Goal: Use online tool/utility: Utilize a website feature to perform a specific function

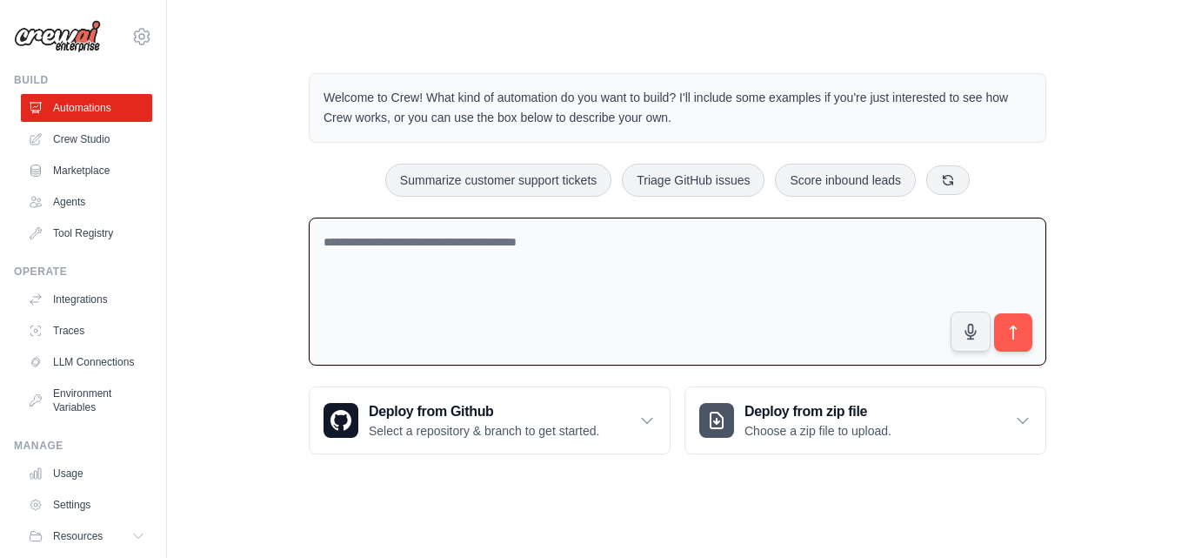
click at [718, 260] on textarea at bounding box center [678, 291] width 738 height 149
click at [372, 244] on textarea at bounding box center [678, 291] width 738 height 149
click at [628, 261] on textarea at bounding box center [678, 291] width 738 height 149
click at [99, 299] on link "Integrations" at bounding box center [88, 299] width 131 height 28
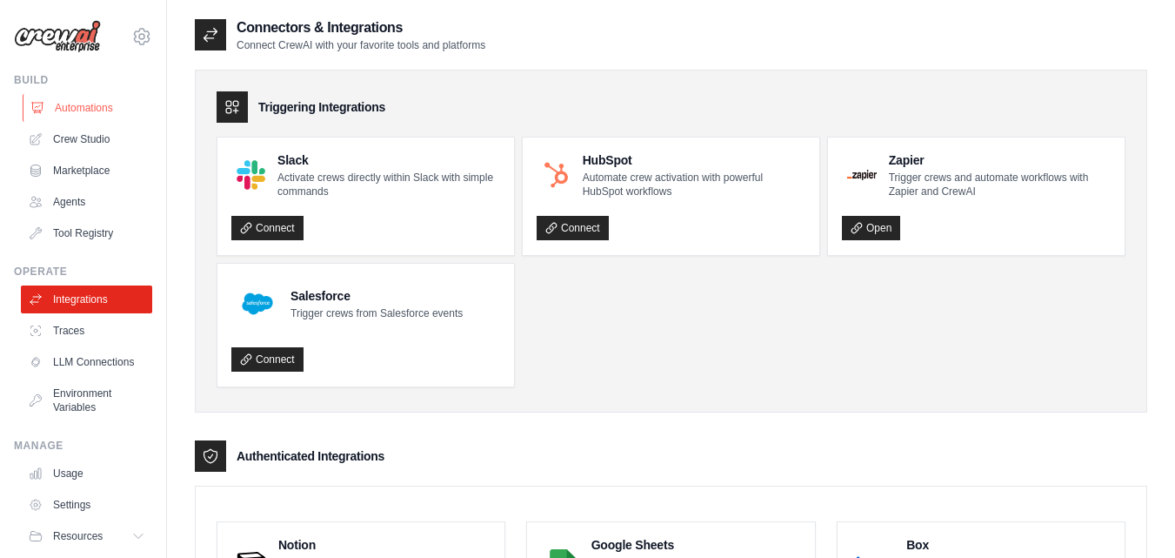
click at [76, 103] on link "Automations" at bounding box center [88, 108] width 131 height 28
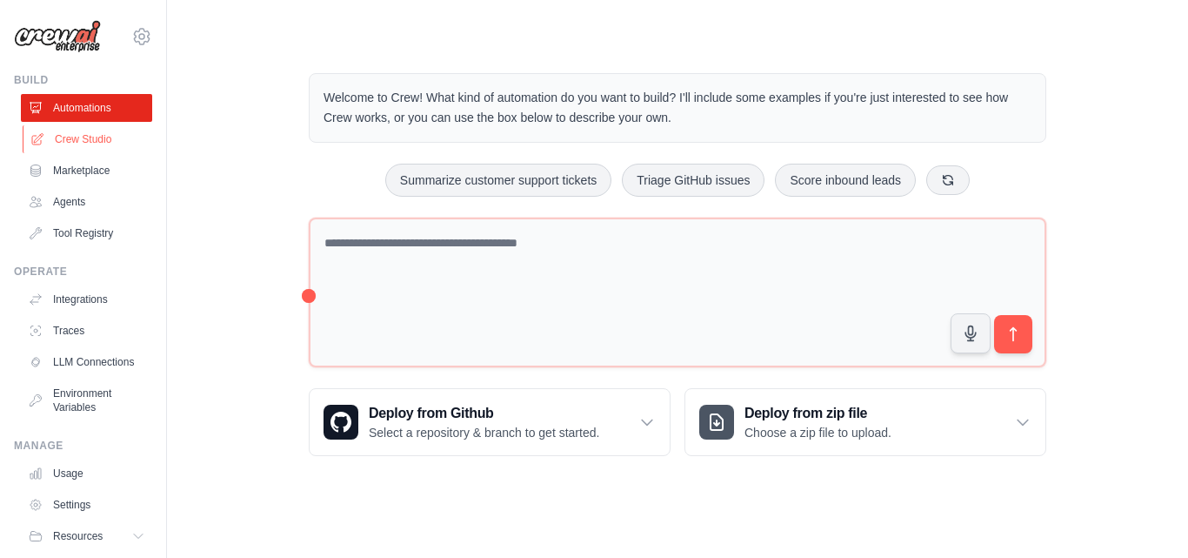
click at [84, 150] on link "Crew Studio" at bounding box center [88, 139] width 131 height 28
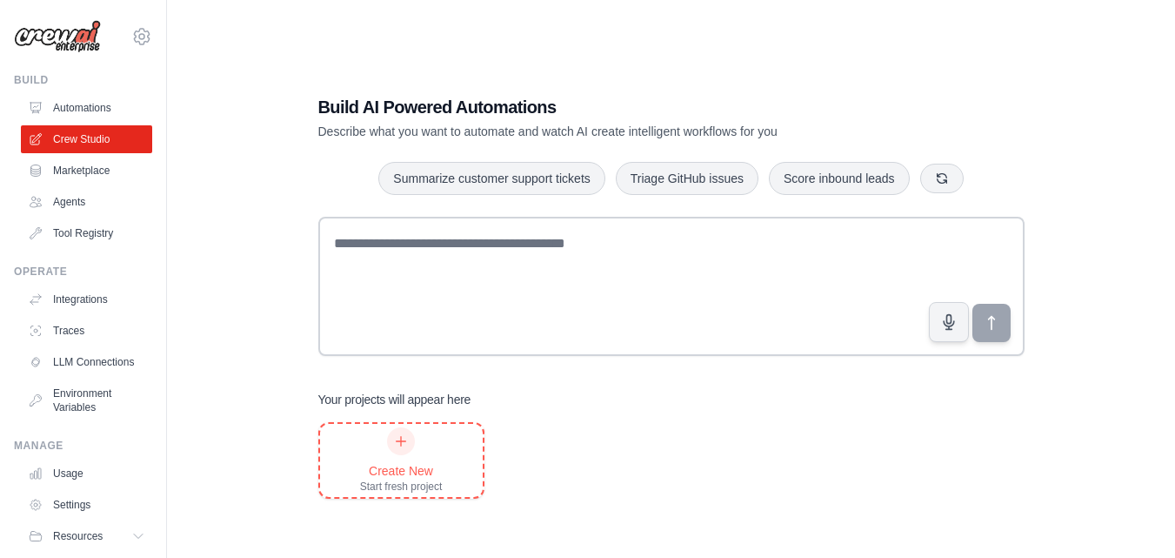
click at [398, 437] on icon at bounding box center [401, 441] width 14 height 14
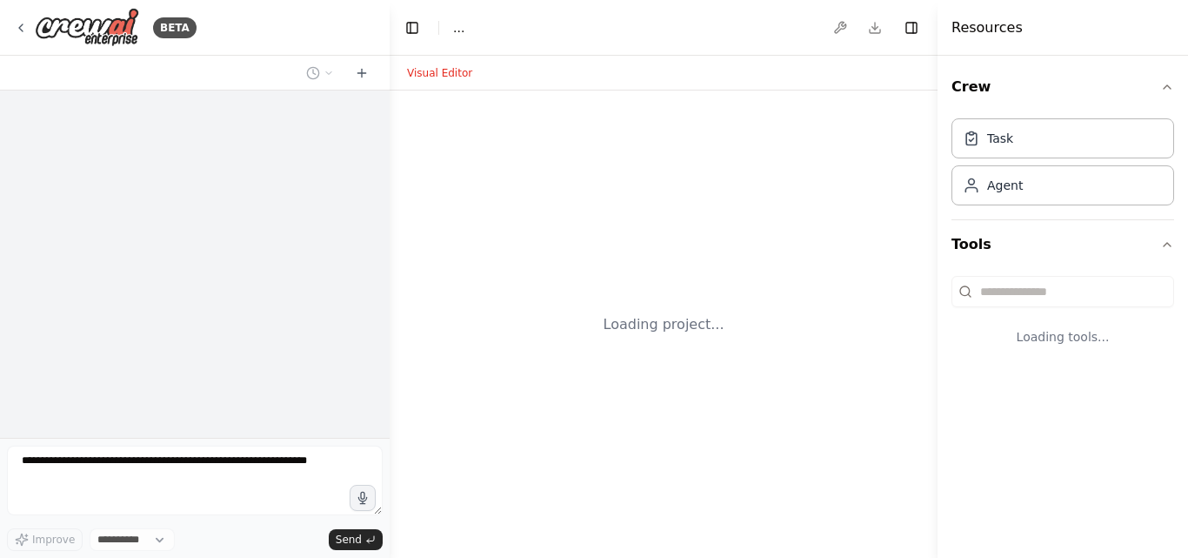
select select "****"
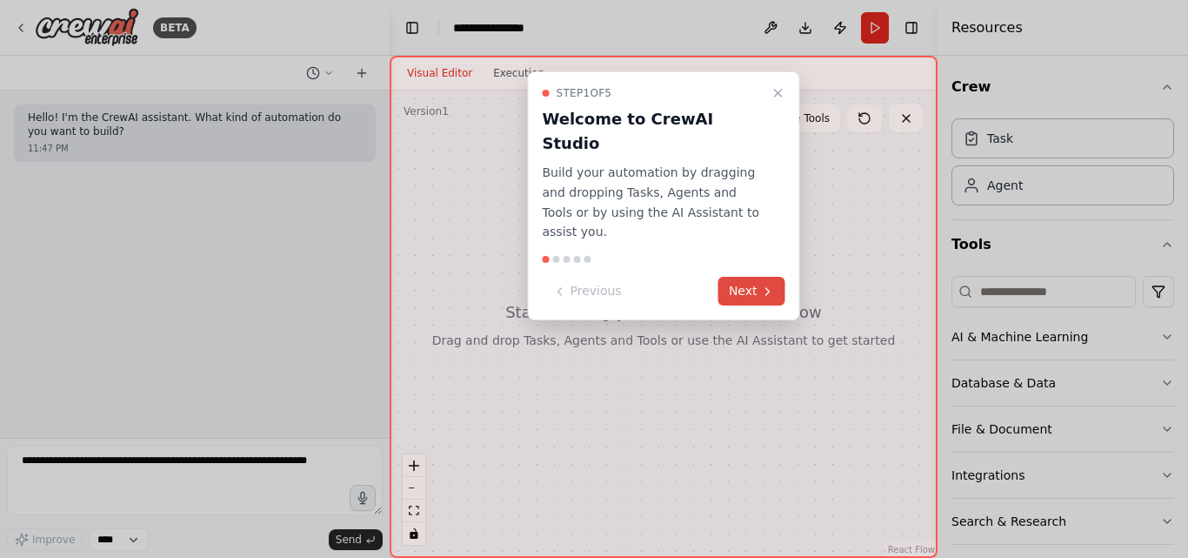
click at [750, 277] on button "Next" at bounding box center [752, 291] width 67 height 29
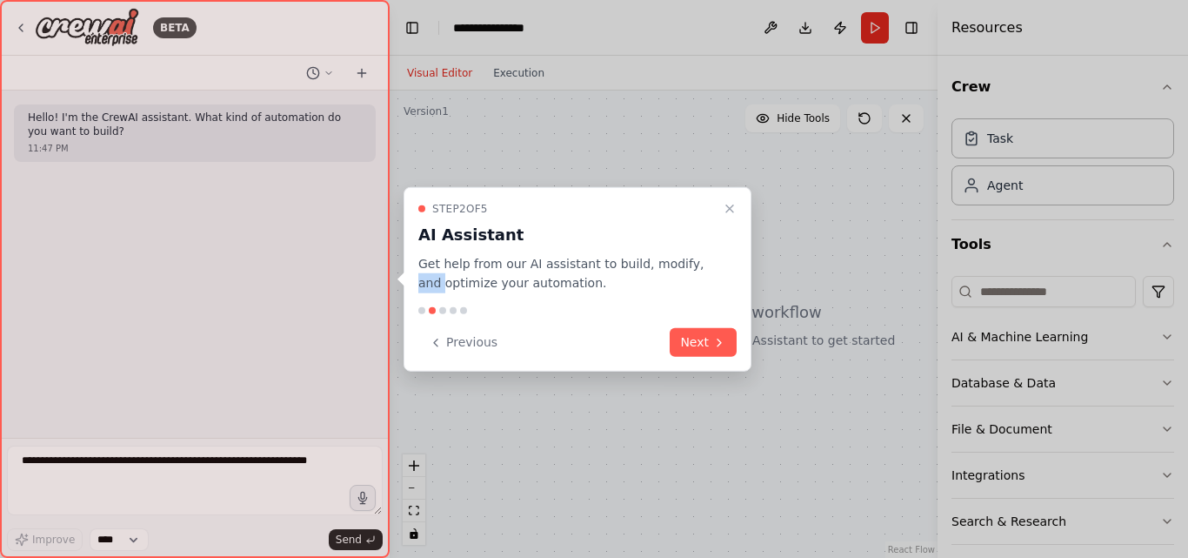
click at [750, 250] on div "Step 2 of 5 AI Assistant Get help from our AI assistant to build, modify, and o…" at bounding box center [578, 278] width 348 height 185
click at [714, 356] on button "Next" at bounding box center [703, 342] width 67 height 29
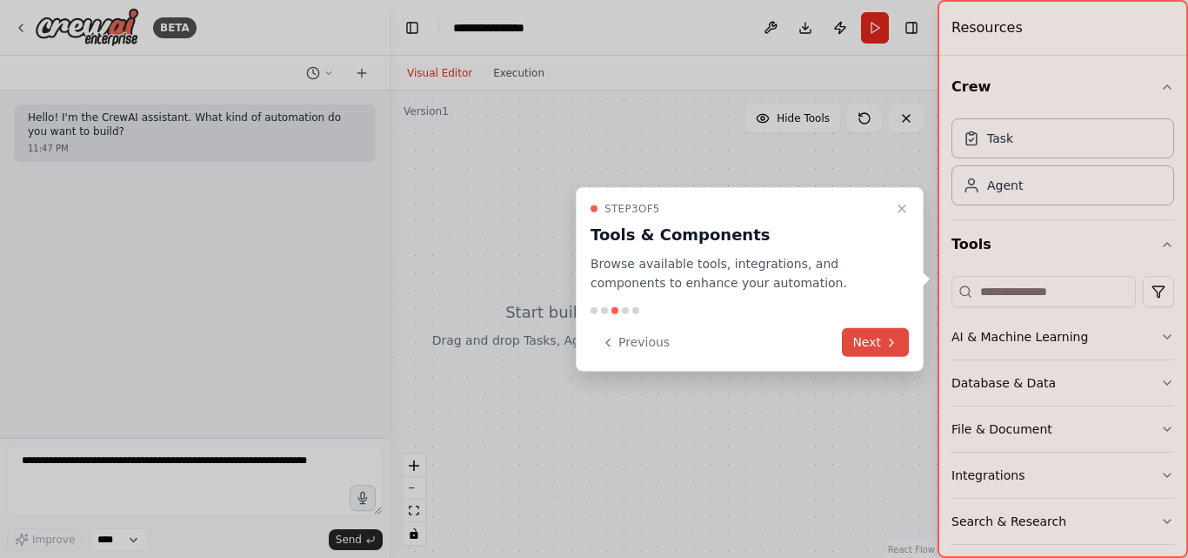
click at [900, 345] on button "Next" at bounding box center [875, 342] width 67 height 29
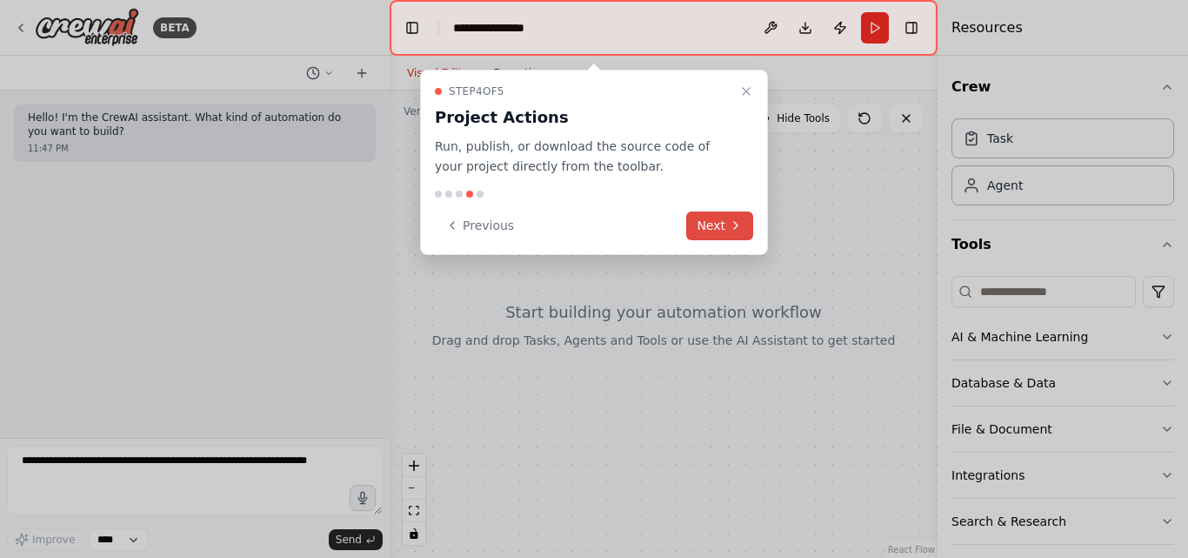
click at [704, 221] on button "Next" at bounding box center [719, 225] width 67 height 29
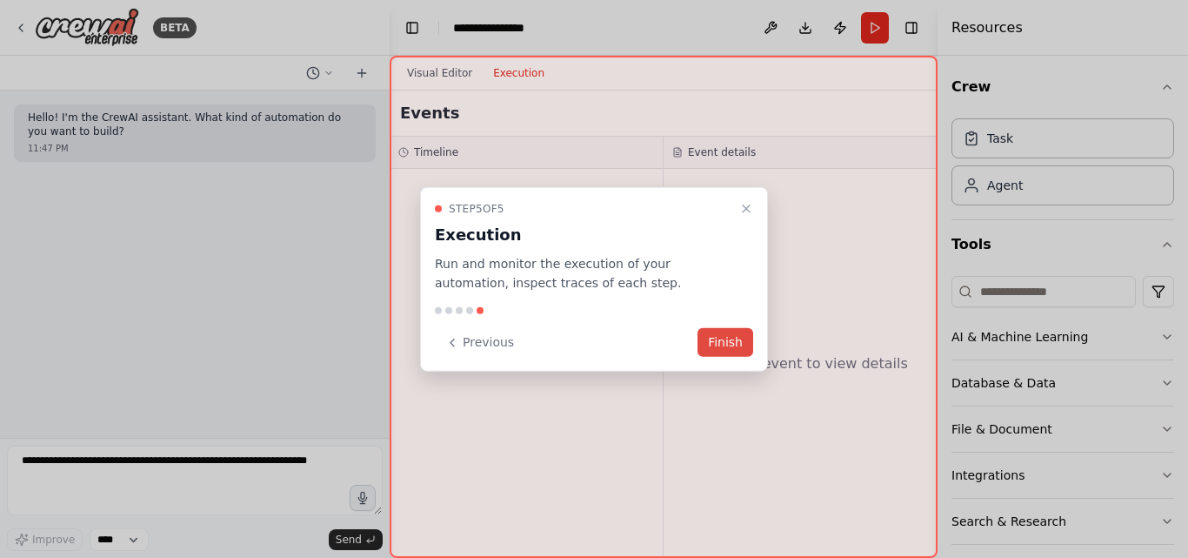
click at [748, 344] on button "Finish" at bounding box center [726, 342] width 56 height 29
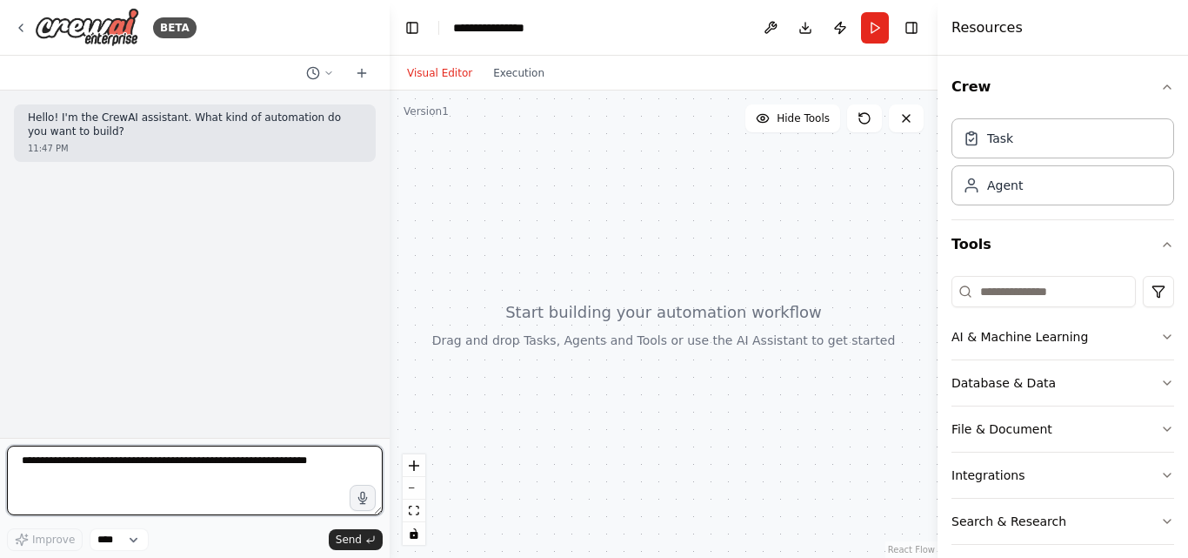
click at [229, 467] on textarea at bounding box center [195, 480] width 376 height 70
drag, startPoint x: 309, startPoint y: 468, endPoint x: 137, endPoint y: 467, distance: 171.4
click at [115, 462] on textarea at bounding box center [195, 480] width 376 height 70
click at [141, 465] on textarea at bounding box center [195, 480] width 376 height 70
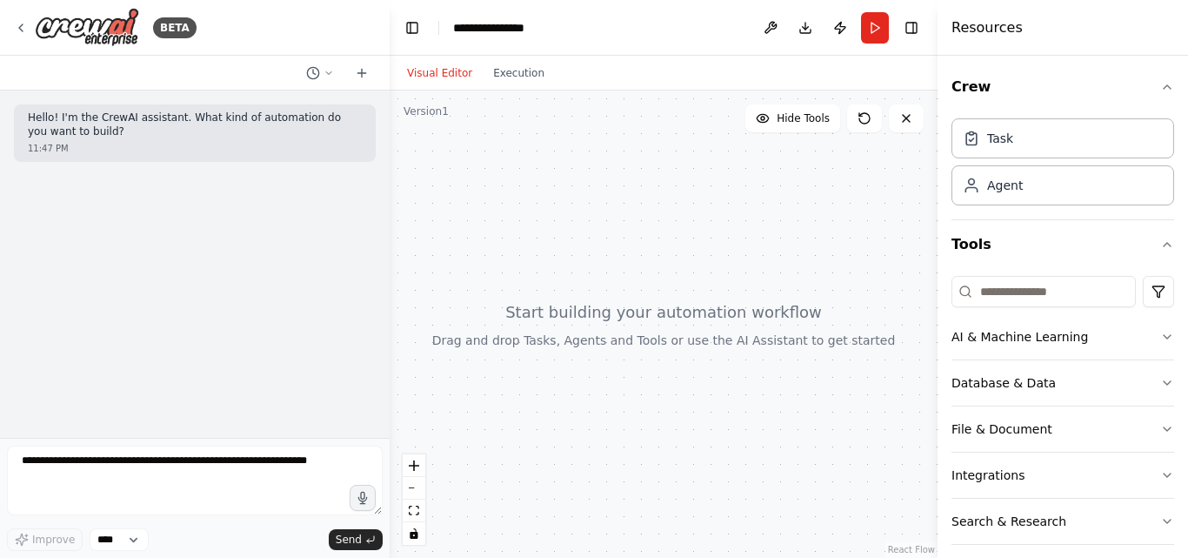
click at [899, 132] on div at bounding box center [664, 323] width 548 height 467
click at [900, 129] on button at bounding box center [906, 118] width 35 height 28
click at [418, 525] on button "toggle interactivity" at bounding box center [414, 533] width 23 height 23
